Goal: Navigation & Orientation: Understand site structure

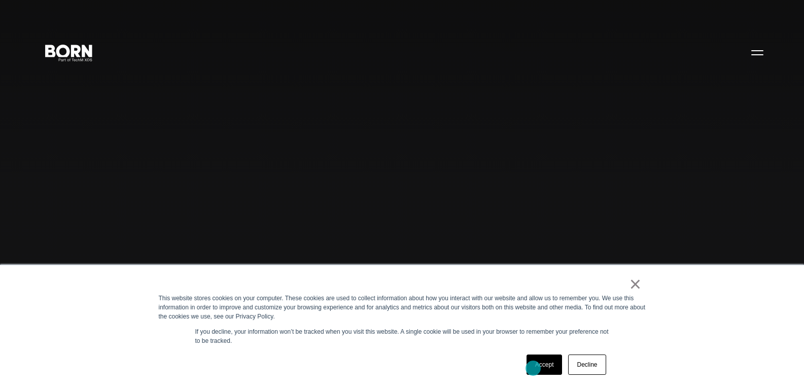
click at [533, 368] on link "Accept" at bounding box center [544, 365] width 36 height 20
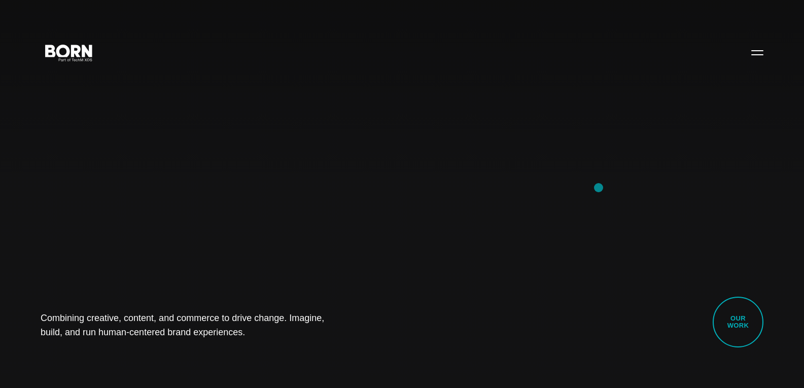
click at [599, 188] on div "Combining creative, content, and commerce to drive change. Imagine, build, and …" at bounding box center [402, 194] width 804 height 388
drag, startPoint x: 599, startPoint y: 188, endPoint x: 275, endPoint y: 180, distance: 323.2
click at [275, 180] on div "Combining creative, content, and commerce to drive change. Imagine, build, and …" at bounding box center [402, 194] width 804 height 388
click at [638, 181] on div "Combining creative, content, and commerce to drive change. Imagine, build, and …" at bounding box center [402, 194] width 804 height 388
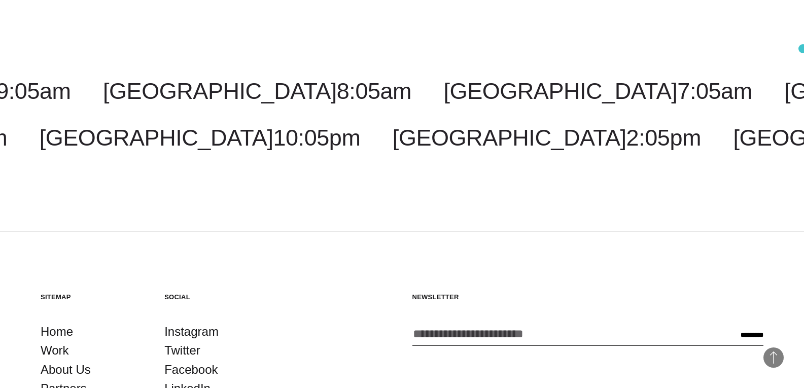
scroll to position [2630, 0]
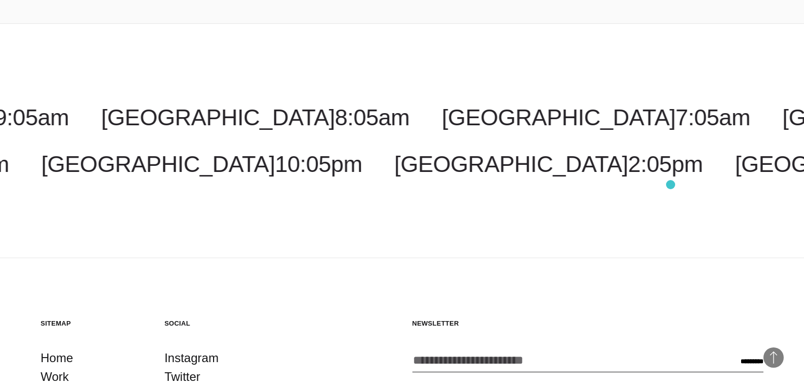
drag, startPoint x: 591, startPoint y: 140, endPoint x: 671, endPoint y: 185, distance: 91.0
click at [671, 185] on div "[GEOGRAPHIC_DATA] 7:05am [GEOGRAPHIC_DATA] 9:05pm [US_STATE] 9:05am [GEOGRAPHIC…" at bounding box center [402, 140] width 804 height 235
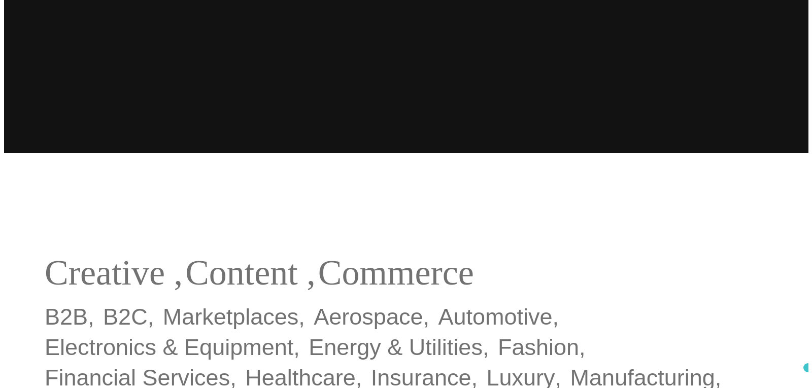
scroll to position [0, 0]
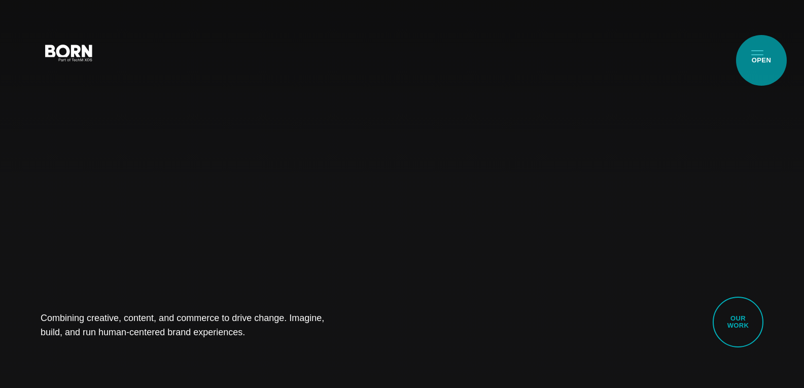
click at [761, 60] on button "Primary Menu" at bounding box center [757, 52] width 24 height 21
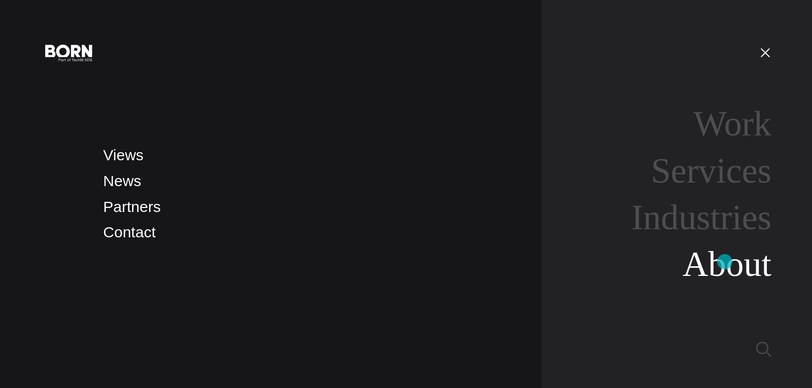
click at [724, 262] on link "About" at bounding box center [726, 263] width 89 height 39
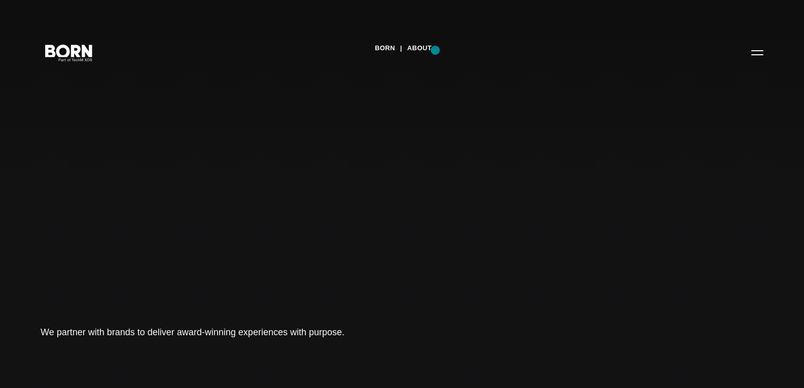
click at [435, 50] on div "BORN About Tech Mahindra We partner with brands to deliver award-winning experi…" at bounding box center [402, 194] width 804 height 388
click at [764, 54] on button "Primary Menu" at bounding box center [757, 52] width 24 height 21
